Goal: Transaction & Acquisition: Purchase product/service

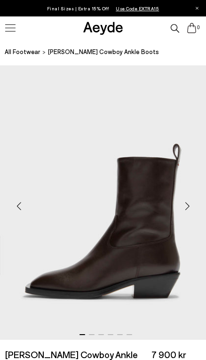
click at [188, 204] on div "Next slide" at bounding box center [187, 206] width 28 height 28
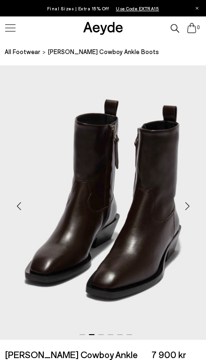
click at [188, 204] on div "Next slide" at bounding box center [187, 206] width 28 height 28
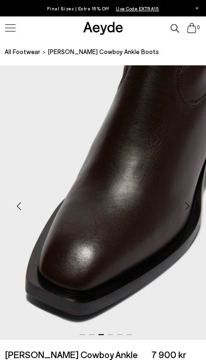
click at [188, 204] on div "Next slide" at bounding box center [187, 206] width 28 height 28
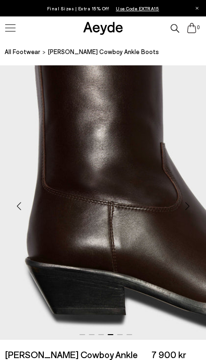
click at [188, 204] on div "Next slide" at bounding box center [187, 206] width 28 height 28
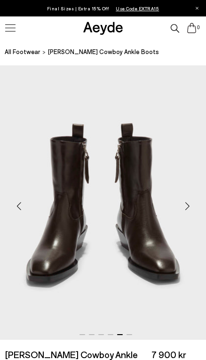
click at [188, 204] on div "Next slide" at bounding box center [187, 206] width 28 height 28
